Goal: Transaction & Acquisition: Purchase product/service

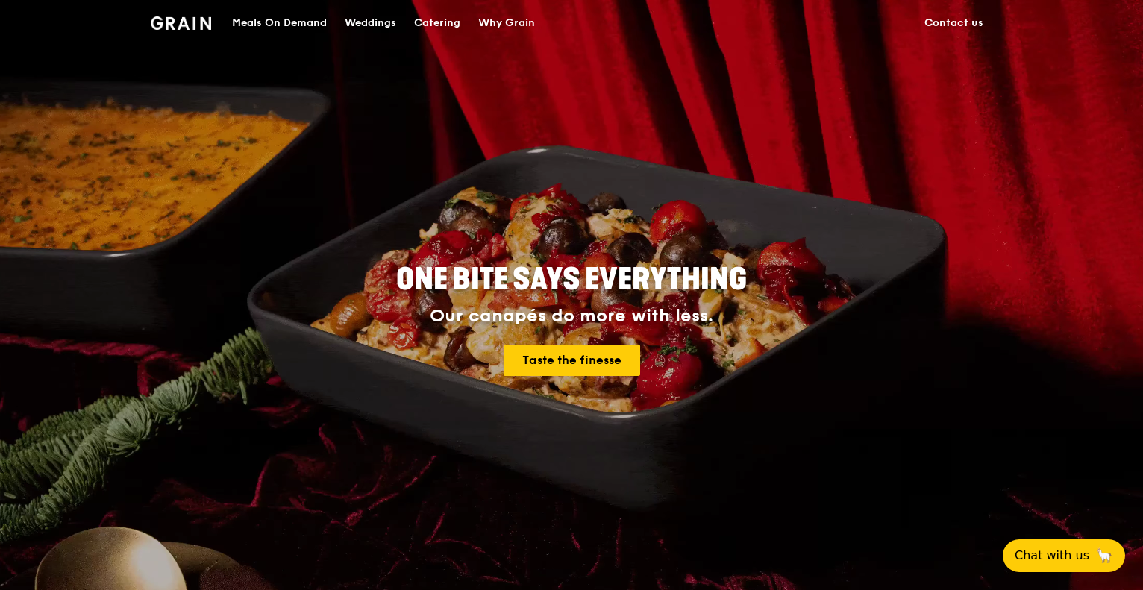
click at [301, 20] on div "Meals On Demand" at bounding box center [279, 23] width 95 height 45
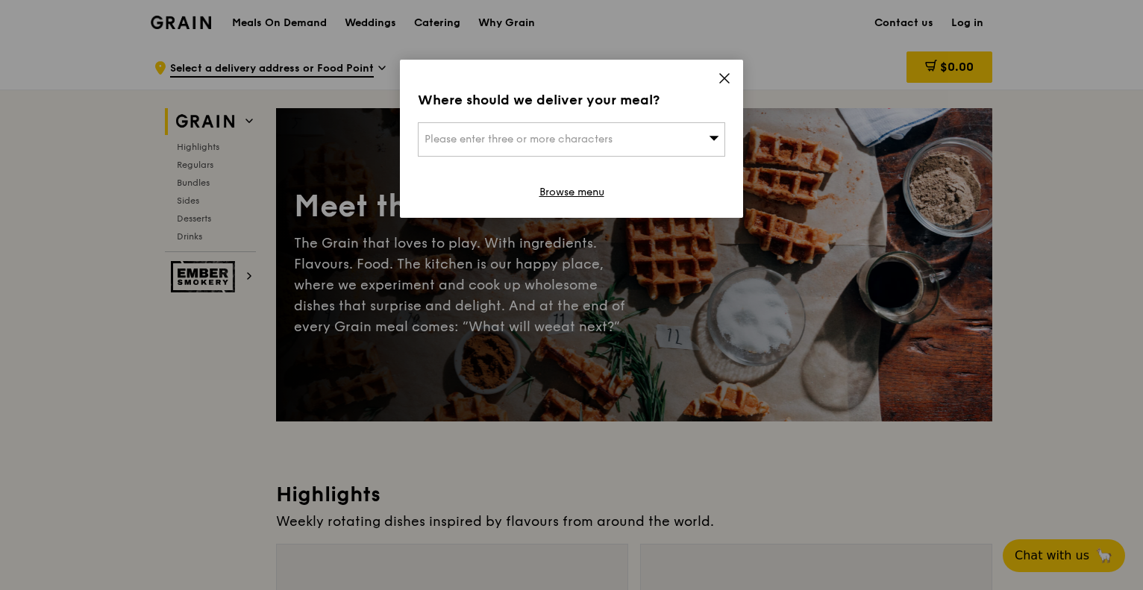
click at [656, 127] on div "Please enter three or more characters" at bounding box center [571, 139] width 307 height 34
click at [656, 127] on input "search" at bounding box center [571, 139] width 306 height 33
click at [727, 77] on icon at bounding box center [724, 78] width 13 height 13
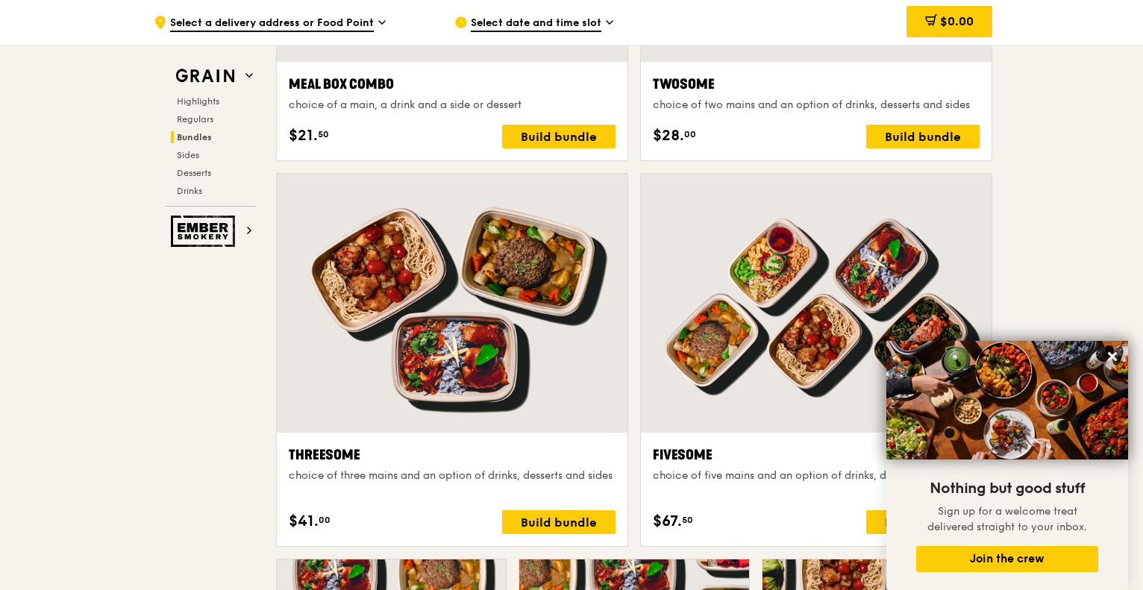
scroll to position [2612, 0]
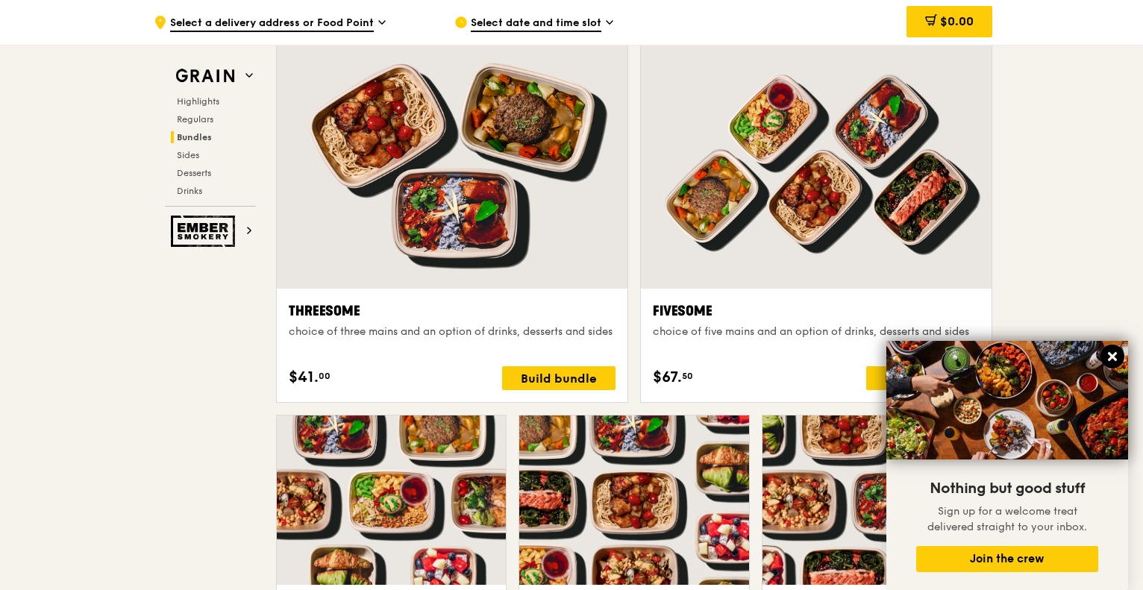
click at [1111, 350] on icon at bounding box center [1112, 356] width 13 height 13
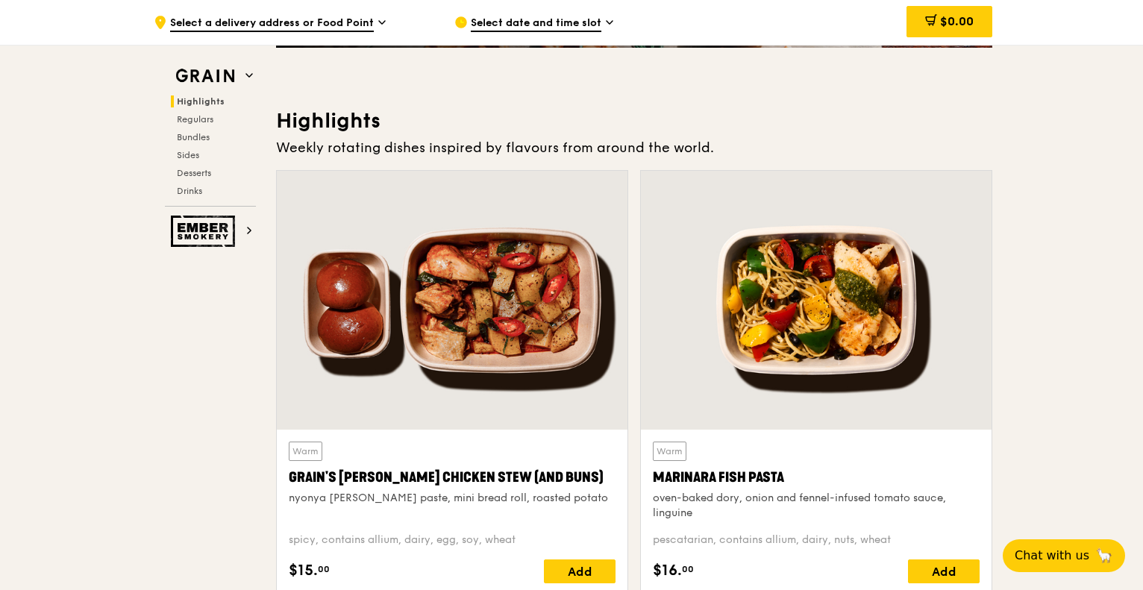
scroll to position [0, 0]
